Goal: Check status: Check status

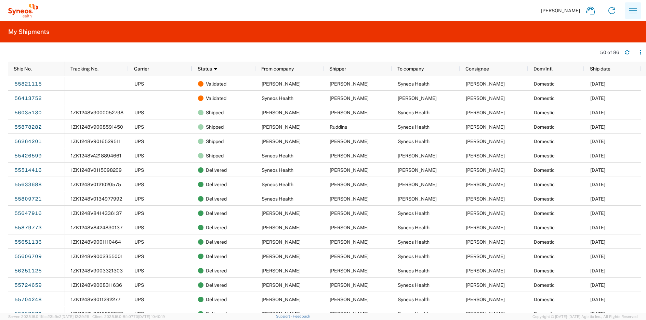
click at [629, 10] on icon "button" at bounding box center [632, 10] width 11 height 11
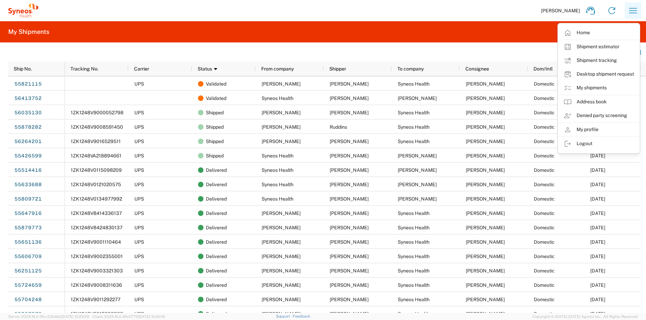
click at [629, 10] on icon "button" at bounding box center [632, 10] width 11 height 11
click at [485, 33] on agx-form-header "My Shipments" at bounding box center [323, 31] width 646 height 21
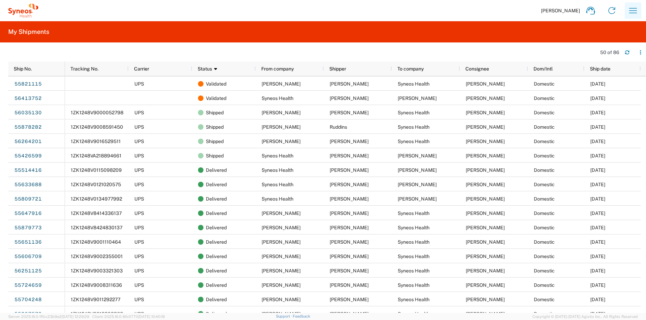
click at [633, 9] on icon "button" at bounding box center [632, 10] width 11 height 11
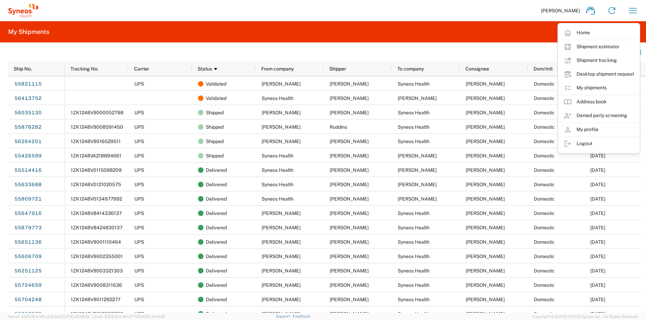
click at [470, 16] on div "[PERSON_NAME] Home Shipment estimator Shipment tracking Desktop shipment reques…" at bounding box center [340, 10] width 605 height 16
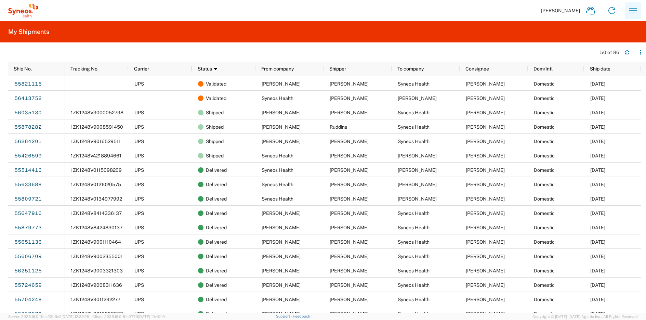
click at [631, 14] on icon "button" at bounding box center [632, 10] width 11 height 11
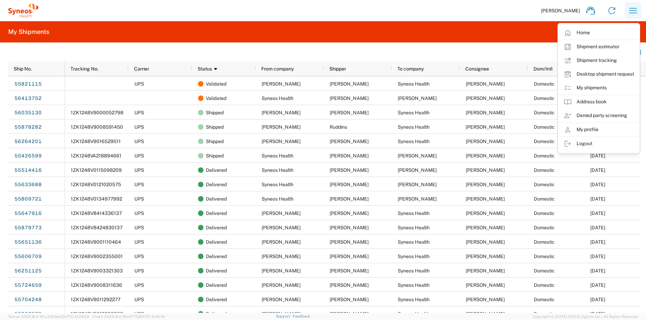
click at [631, 14] on icon "button" at bounding box center [632, 10] width 11 height 11
click at [636, 12] on icon "button" at bounding box center [632, 10] width 11 height 11
click at [637, 15] on icon "button" at bounding box center [632, 10] width 11 height 11
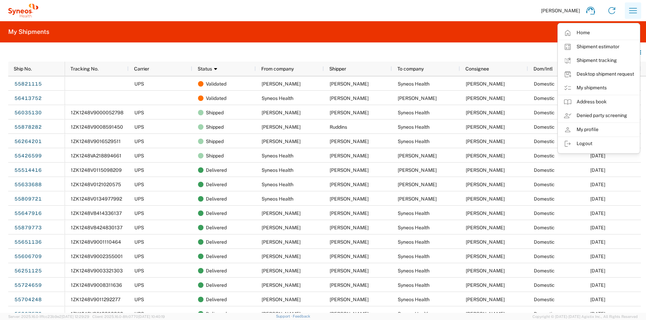
click at [637, 15] on icon "button" at bounding box center [632, 10] width 11 height 11
click at [518, 27] on agx-form-header "My Shipments" at bounding box center [323, 31] width 646 height 21
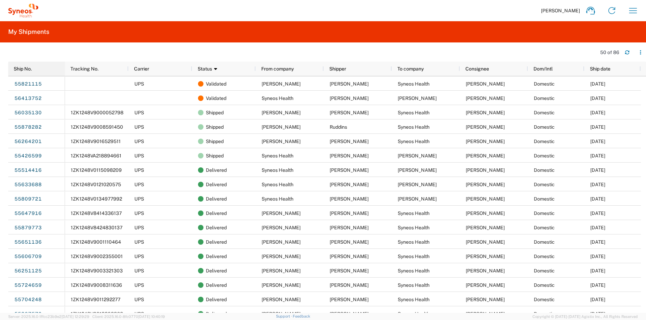
click at [46, 74] on div "Ship No." at bounding box center [38, 69] width 49 height 14
click at [46, 72] on div "Ship No." at bounding box center [38, 68] width 49 height 11
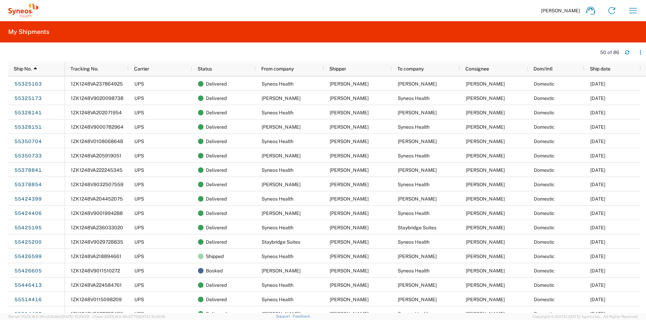
click at [46, 70] on div "Ship No. 1" at bounding box center [38, 68] width 49 height 11
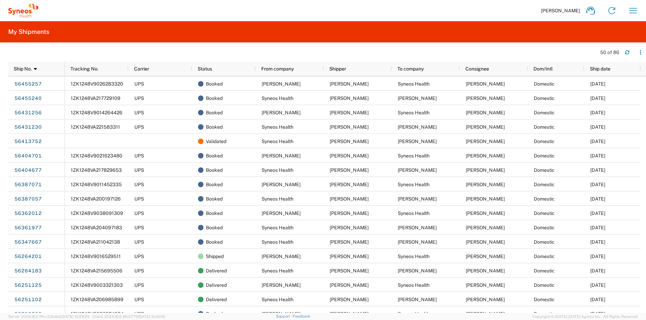
click at [46, 70] on div "Ship No. 1" at bounding box center [38, 68] width 49 height 11
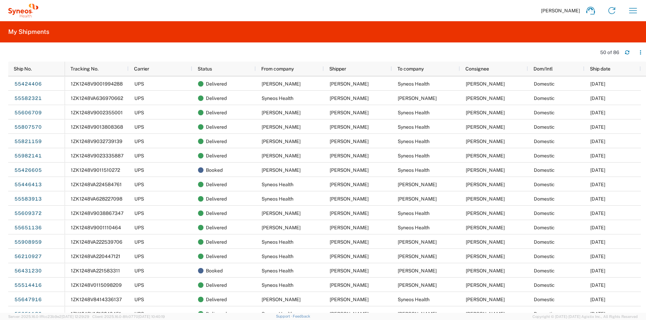
click at [46, 70] on div "Ship No." at bounding box center [38, 68] width 49 height 11
click at [46, 70] on div "Ship No. 1" at bounding box center [38, 68] width 49 height 11
